Goal: Use online tool/utility: Utilize a website feature to perform a specific function

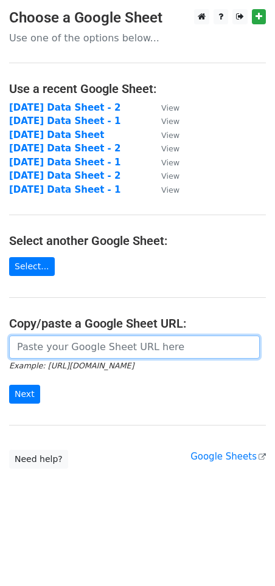
click at [41, 347] on input "url" at bounding box center [134, 346] width 250 height 23
paste input "[URL][DOMAIN_NAME]"
type input "[URL][DOMAIN_NAME]"
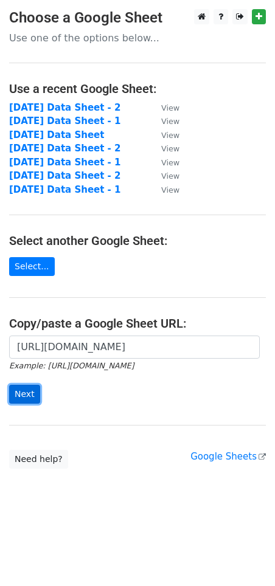
click at [32, 389] on input "Next" at bounding box center [24, 394] width 31 height 19
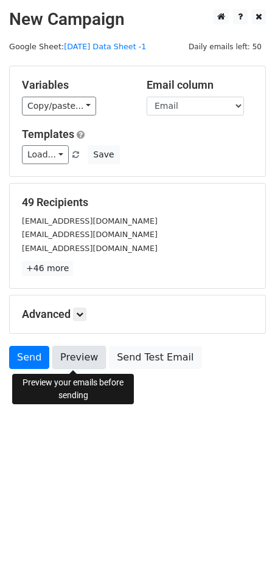
click at [67, 353] on link "Preview" at bounding box center [78, 357] width 53 height 23
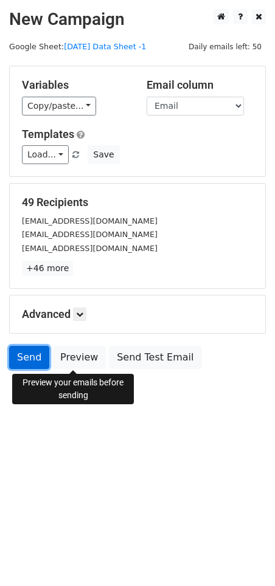
click at [12, 363] on link "Send" at bounding box center [29, 357] width 40 height 23
